Goal: Task Accomplishment & Management: Use online tool/utility

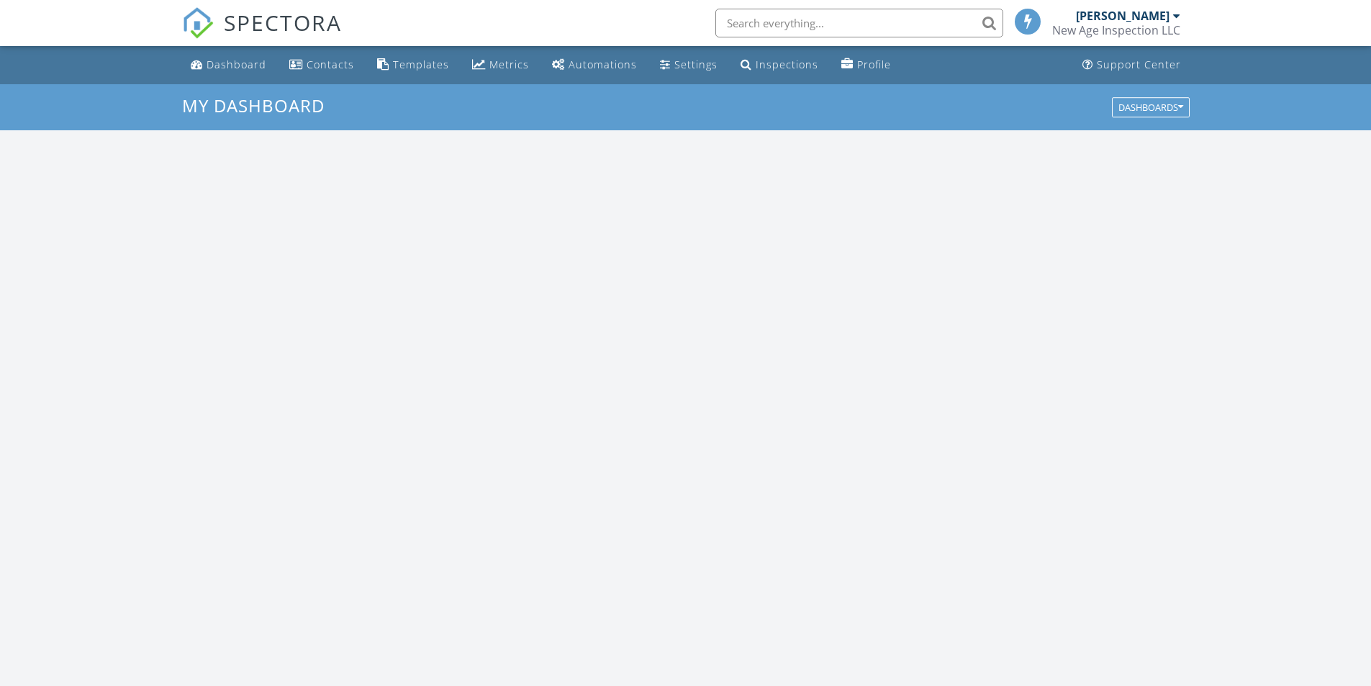
scroll to position [1332, 1393]
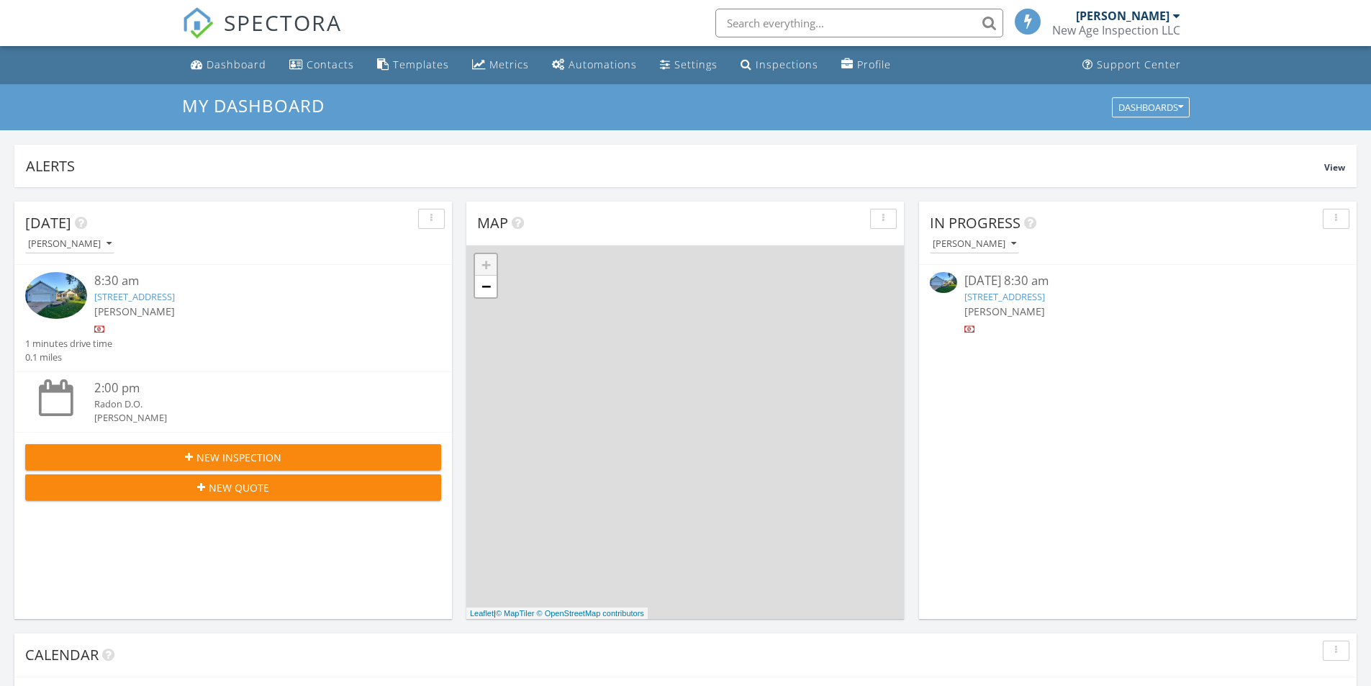
click at [181, 305] on div "[PERSON_NAME]" at bounding box center [250, 311] width 312 height 15
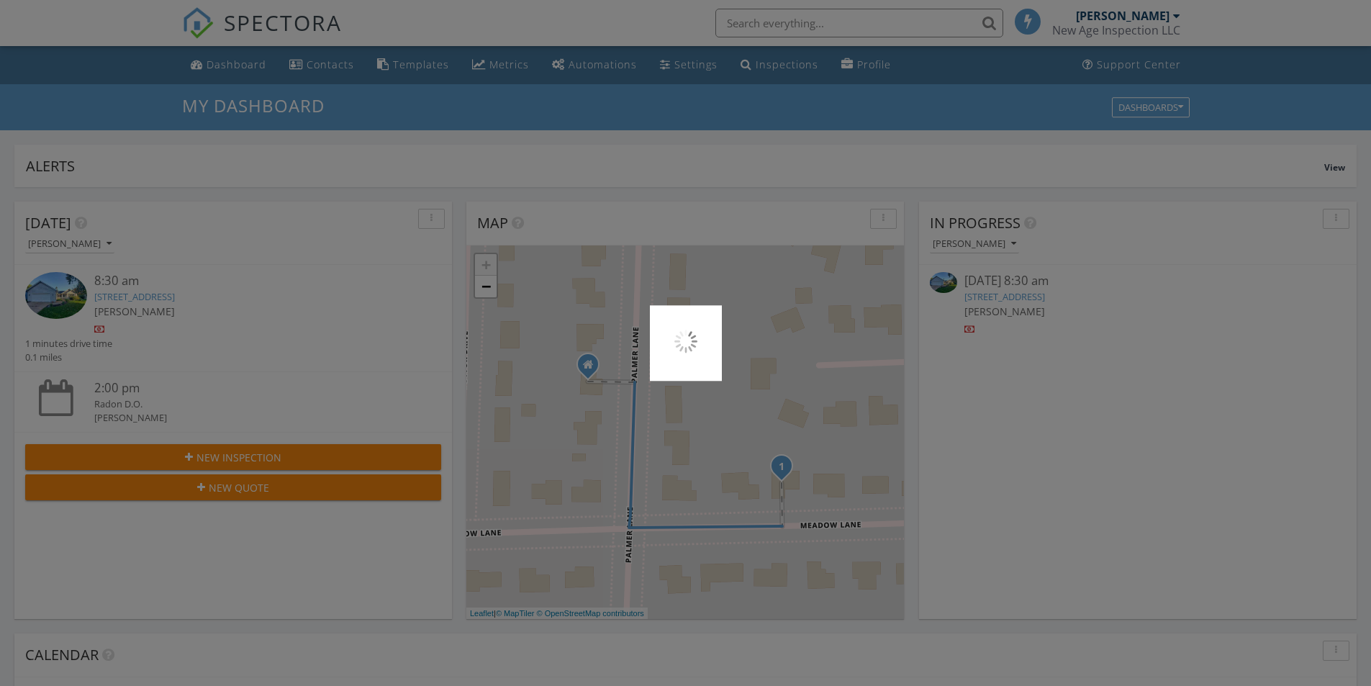
scroll to position [7, 7]
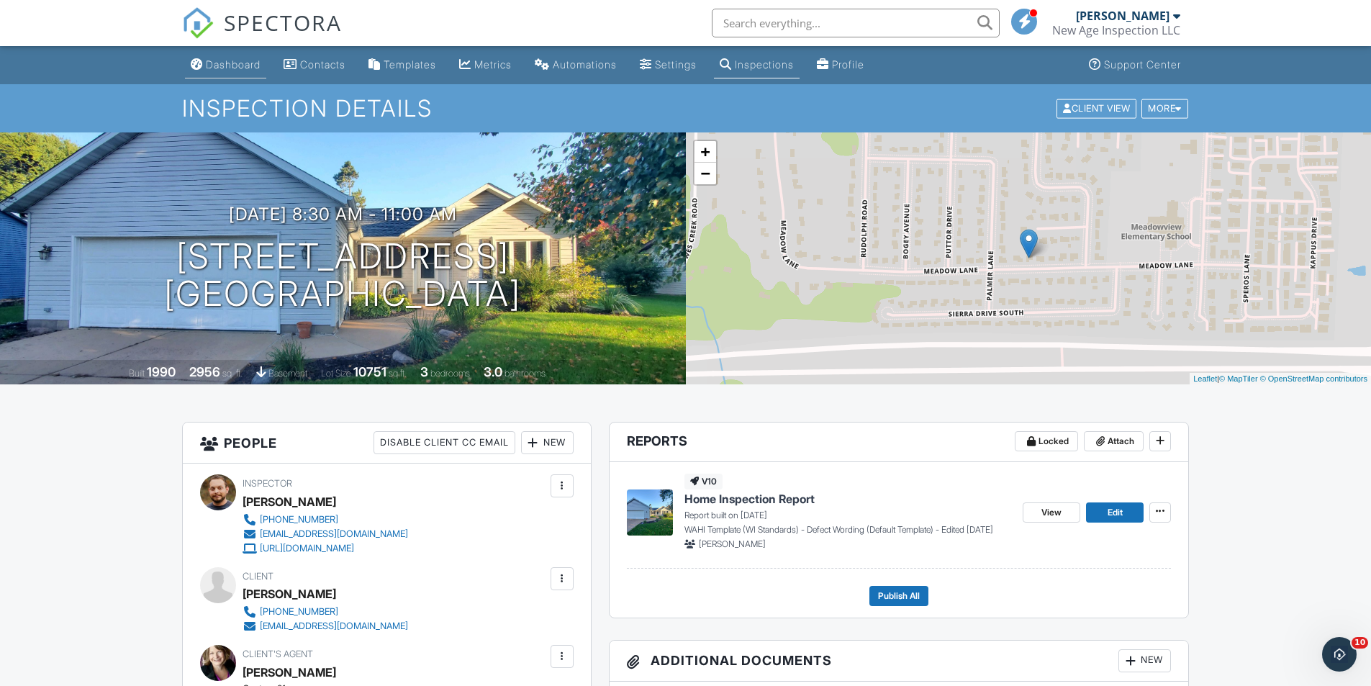
click at [226, 73] on link "Dashboard" at bounding box center [225, 65] width 81 height 27
